Goal: Register for event/course

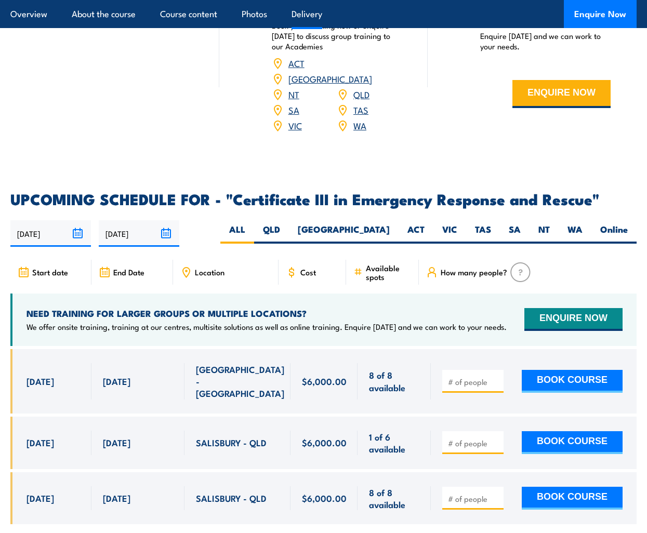
scroll to position [2264, 0]
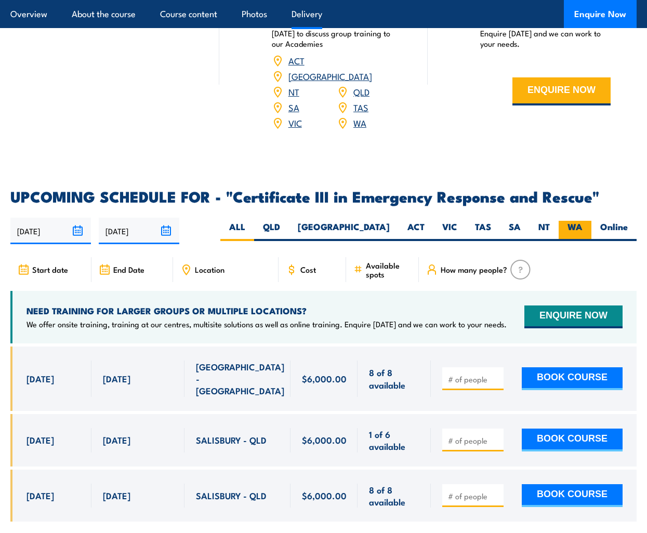
click at [577, 232] on label "WA" at bounding box center [575, 231] width 33 height 20
click at [583, 228] on input "WA" at bounding box center [586, 224] width 7 height 7
radio input "true"
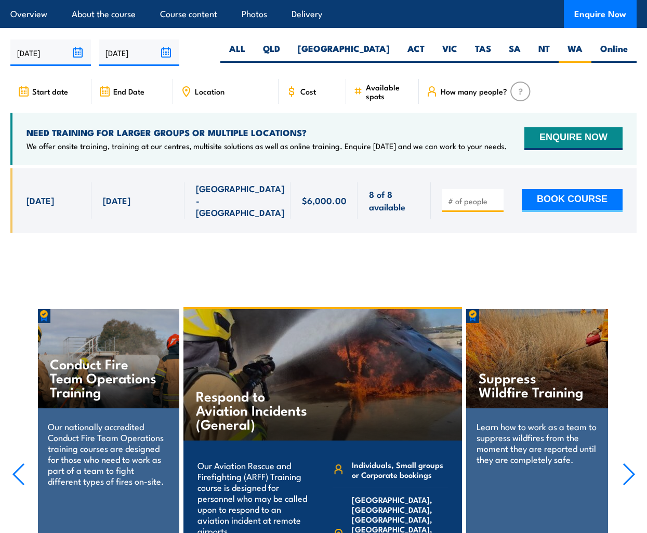
scroll to position [2436, 0]
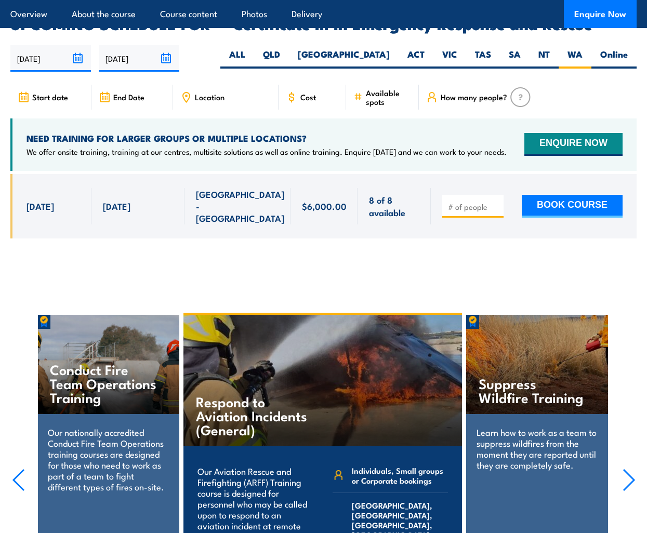
click at [247, 205] on span "[GEOGRAPHIC_DATA] - [GEOGRAPHIC_DATA]" at bounding box center [240, 206] width 88 height 36
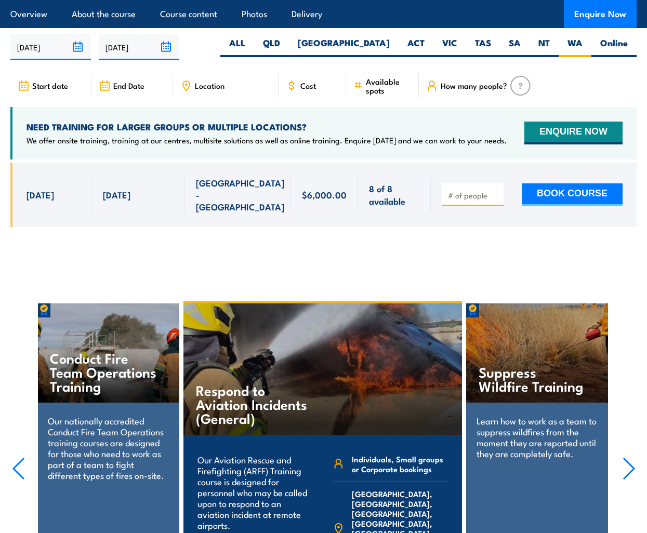
scroll to position [2447, 0]
